Goal: Check status: Check status

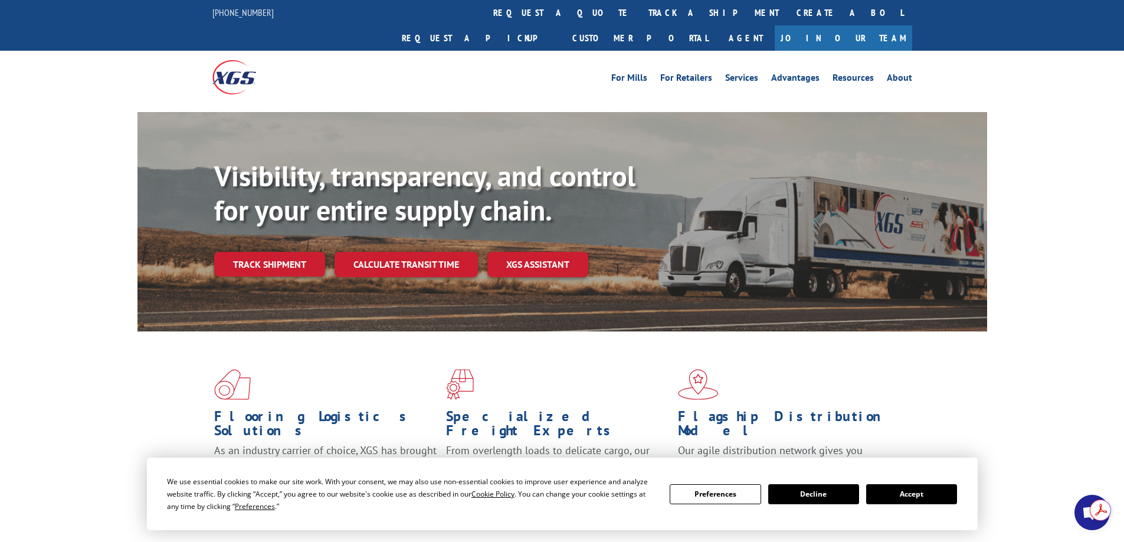
click at [908, 498] on button "Accept" at bounding box center [911, 494] width 91 height 20
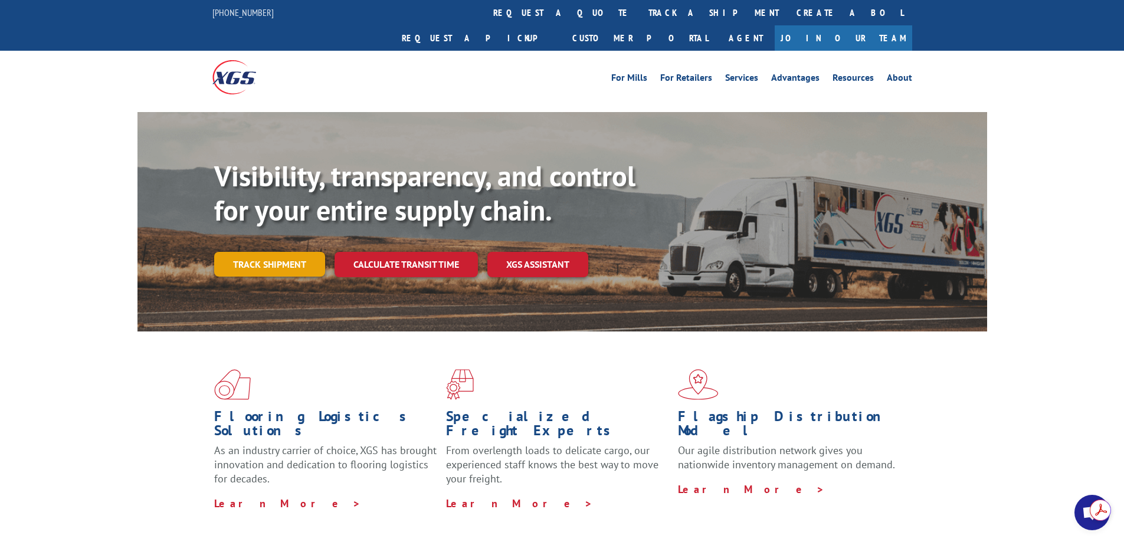
click at [288, 252] on link "Track shipment" at bounding box center [269, 264] width 111 height 25
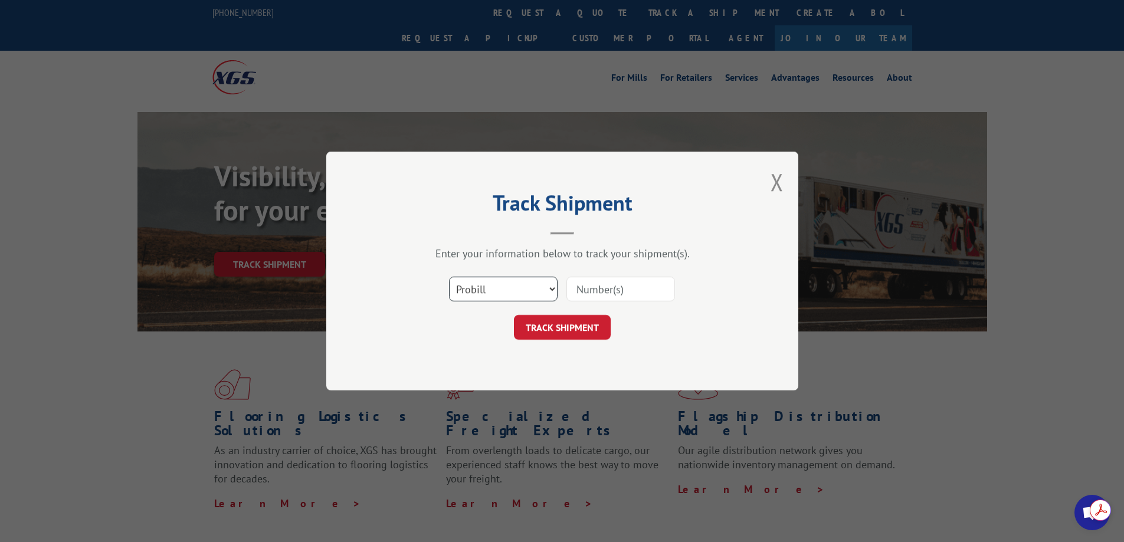
click at [536, 293] on select "Select category... Probill BOL PO" at bounding box center [503, 289] width 109 height 25
select select "bol"
click at [449, 277] on select "Select category... Probill BOL PO" at bounding box center [503, 289] width 109 height 25
click at [618, 295] on input at bounding box center [620, 289] width 109 height 25
paste input "7063235"
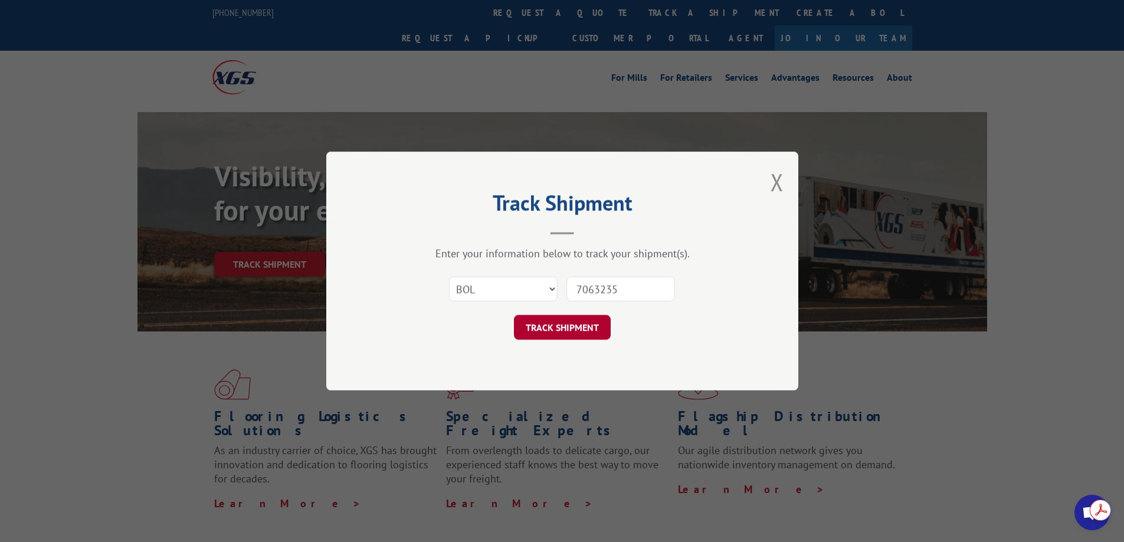
type input "7063235"
click at [564, 334] on button "TRACK SHIPMENT" at bounding box center [562, 327] width 97 height 25
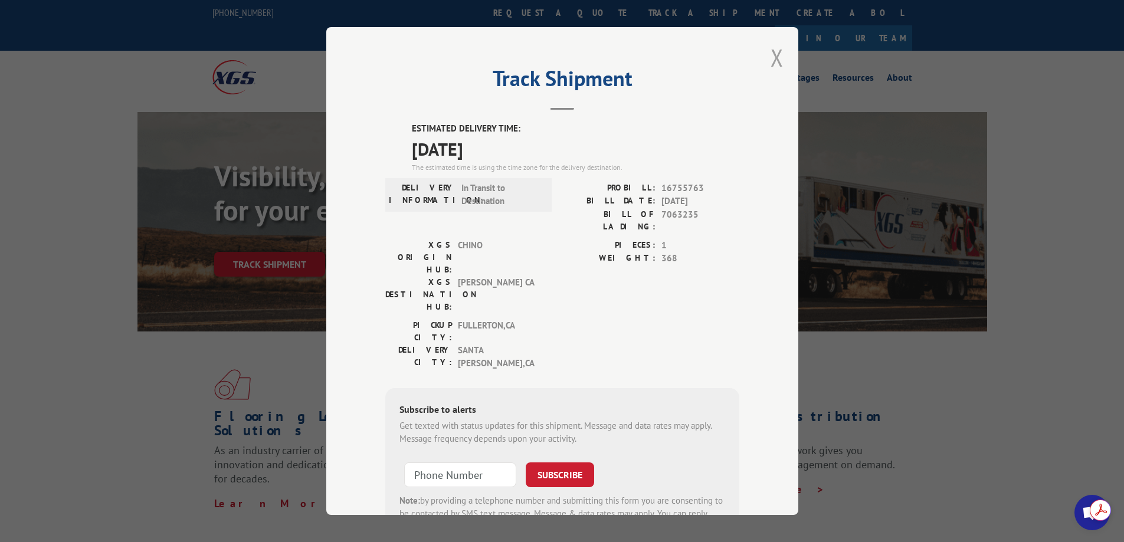
click at [773, 54] on button "Close modal" at bounding box center [777, 57] width 13 height 31
